Goal: Information Seeking & Learning: Learn about a topic

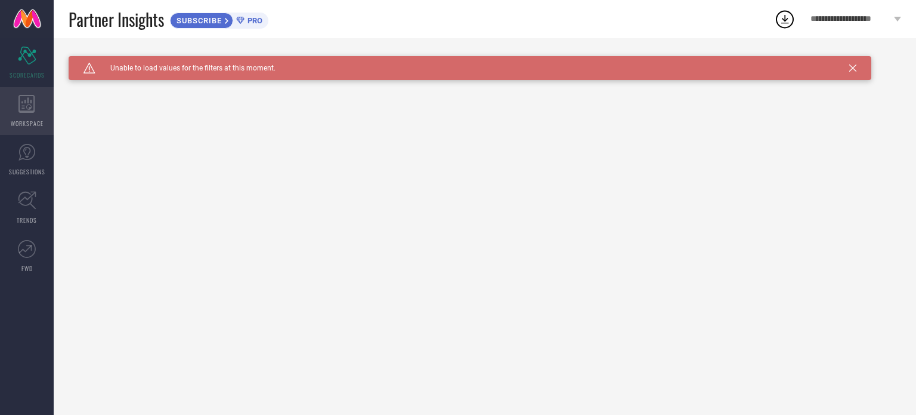
click at [31, 111] on icon at bounding box center [26, 104] width 16 height 18
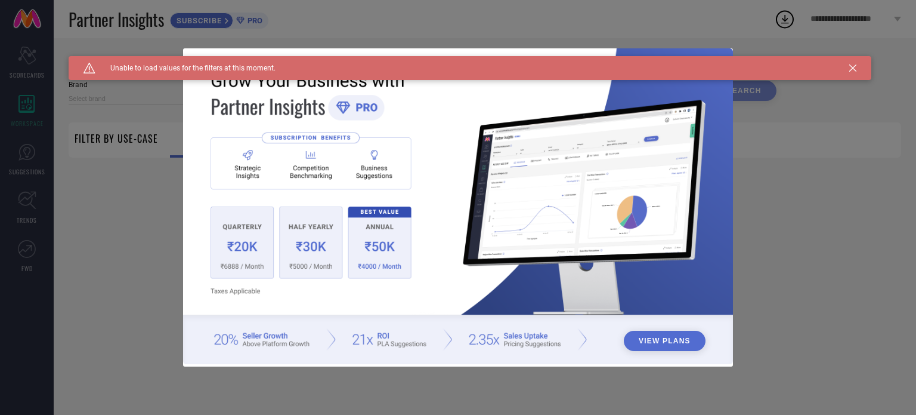
type input "1 STOP FASHION"
type input "All"
click at [852, 67] on icon at bounding box center [852, 67] width 7 height 7
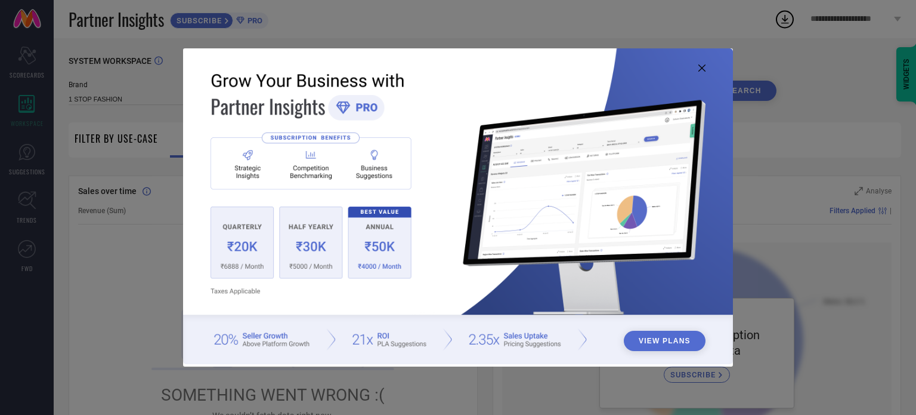
click at [703, 70] on icon at bounding box center [701, 67] width 7 height 7
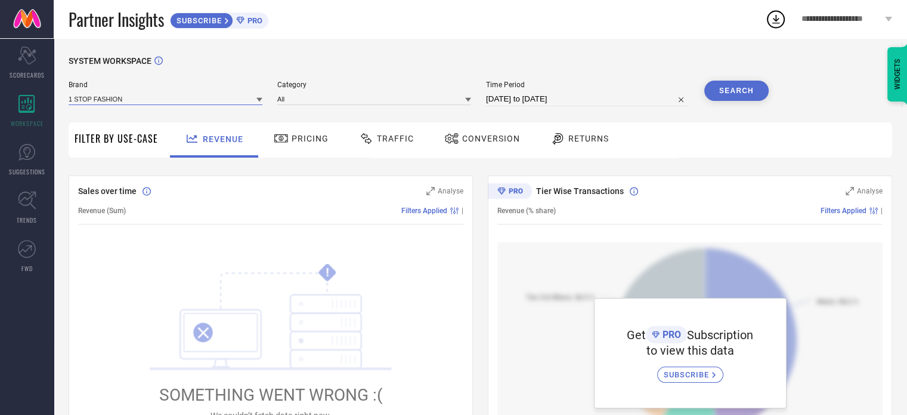
click at [218, 104] on input at bounding box center [166, 98] width 194 height 13
type input "mifuzi"
click at [247, 54] on div "SYSTEM WORKSPACE Brand mifuzi No results found Category All Time Period [DATE] …" at bounding box center [480, 421] width 853 height 766
click at [100, 95] on input at bounding box center [166, 98] width 194 height 13
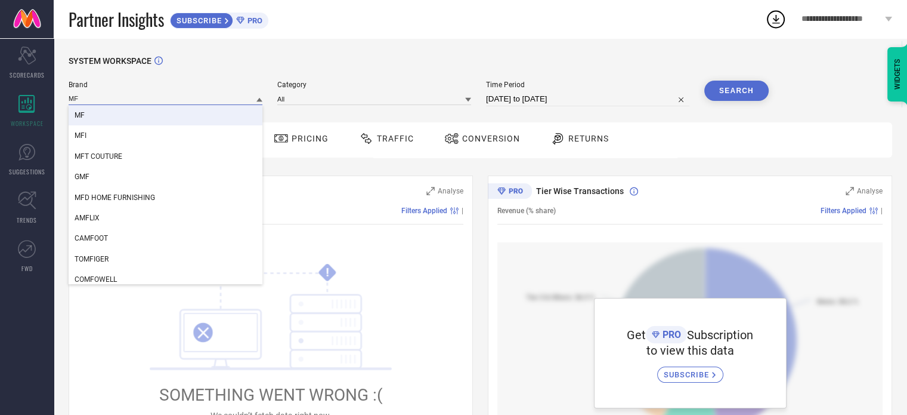
type input "MF"
click at [428, 56] on div "SYSTEM WORKSPACE" at bounding box center [481, 68] width 824 height 24
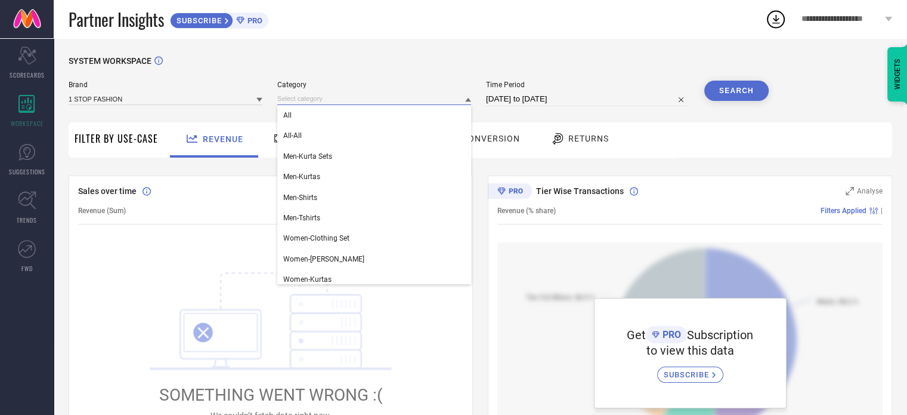
click at [396, 97] on input at bounding box center [374, 98] width 194 height 13
click at [403, 51] on div "SYSTEM WORKSPACE Brand 1 STOP FASHION Category All All-All Men-Kurta Sets Men-K…" at bounding box center [480, 421] width 853 height 766
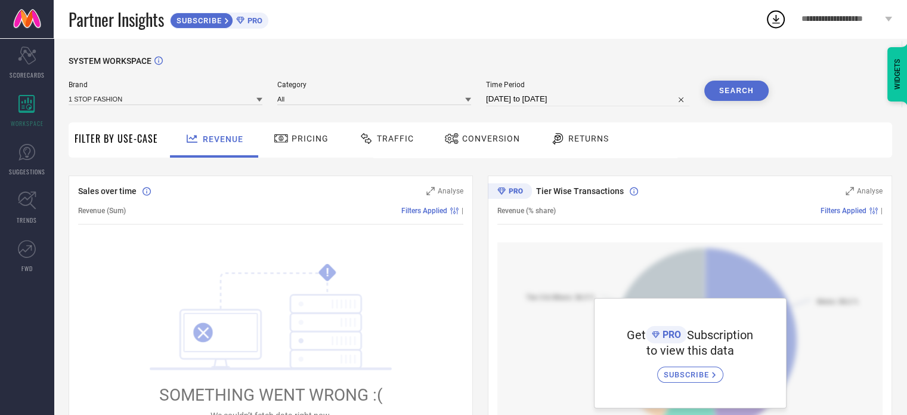
click at [394, 128] on div "Traffic" at bounding box center [386, 139] width 85 height 35
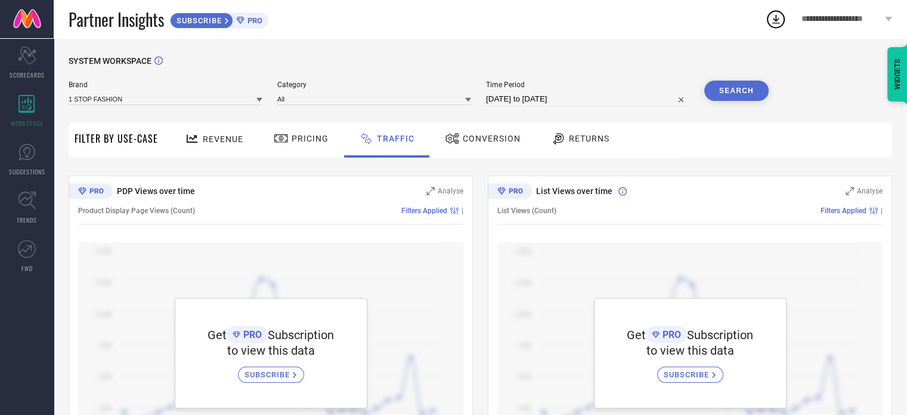
click at [484, 135] on span "Conversion" at bounding box center [492, 139] width 58 height 10
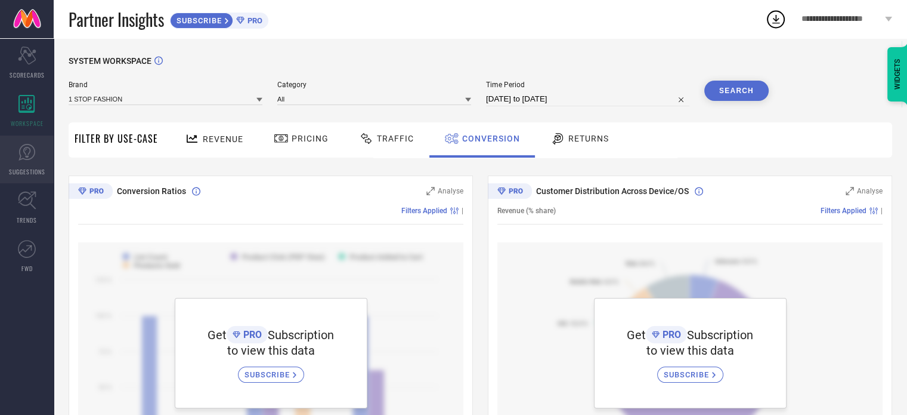
click at [29, 167] on span "SUGGESTIONS" at bounding box center [27, 171] width 36 height 9
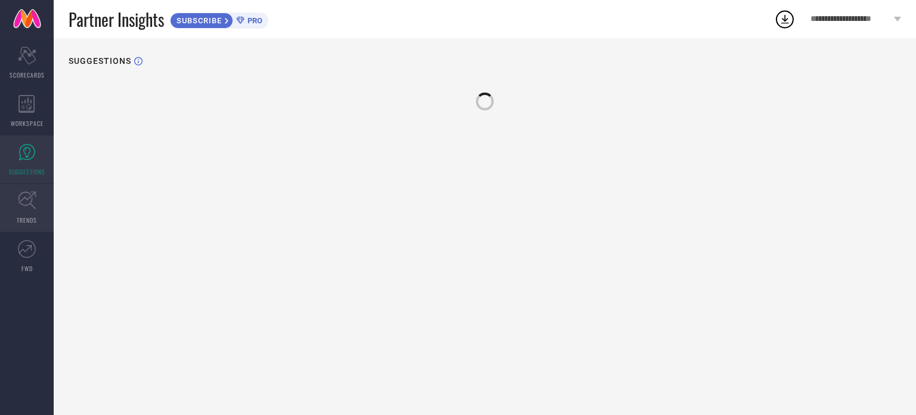
click at [24, 203] on icon at bounding box center [27, 200] width 18 height 18
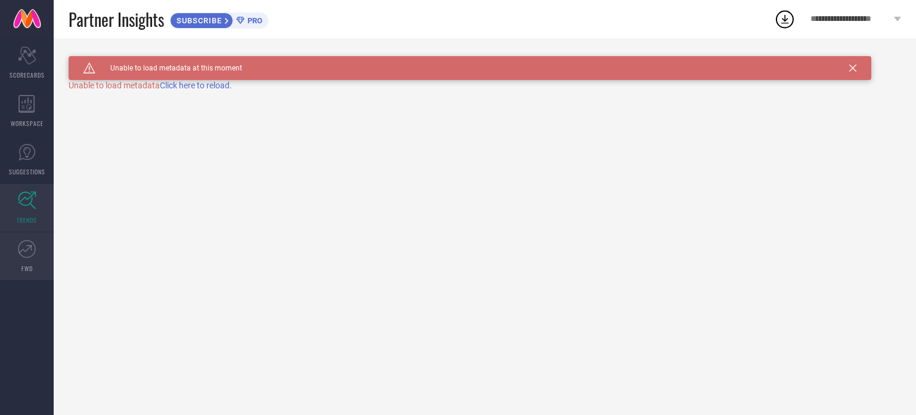
click at [28, 247] on icon at bounding box center [27, 249] width 18 height 18
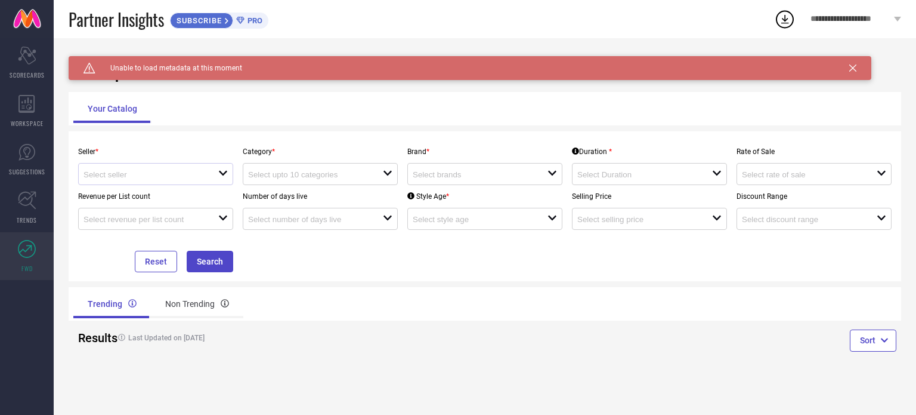
click at [153, 171] on div at bounding box center [150, 173] width 135 height 11
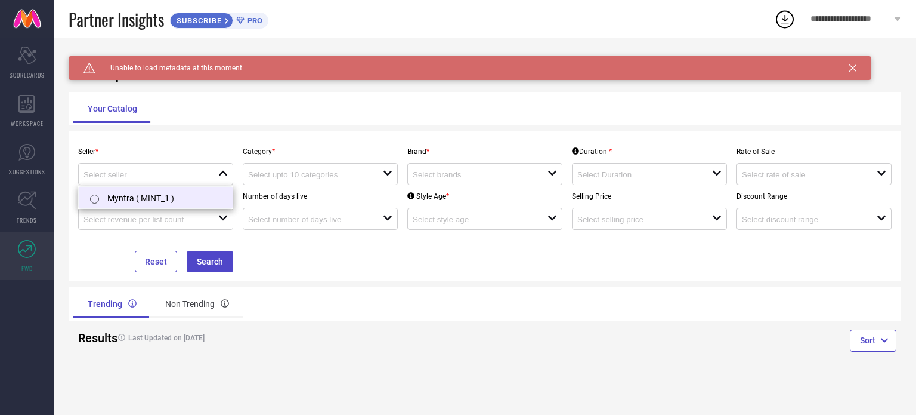
click at [138, 202] on li "Myntra ( MINT_1 )" at bounding box center [156, 197] width 154 height 21
type input "Myntra ( MINT_1 )"
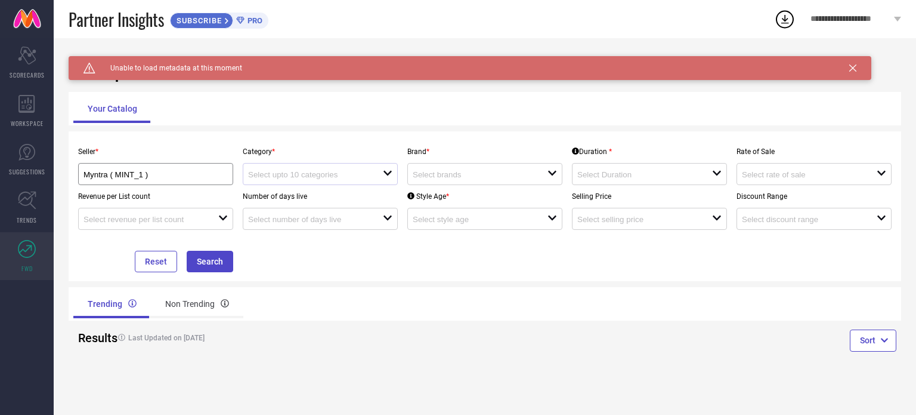
click at [259, 183] on div "open" at bounding box center [320, 174] width 155 height 22
click at [286, 300] on div "Trending Non Trending" at bounding box center [276, 303] width 407 height 29
click at [196, 179] on input "Myntra ( MINT_1 )" at bounding box center [148, 174] width 130 height 9
